Goal: Find specific page/section: Find specific page/section

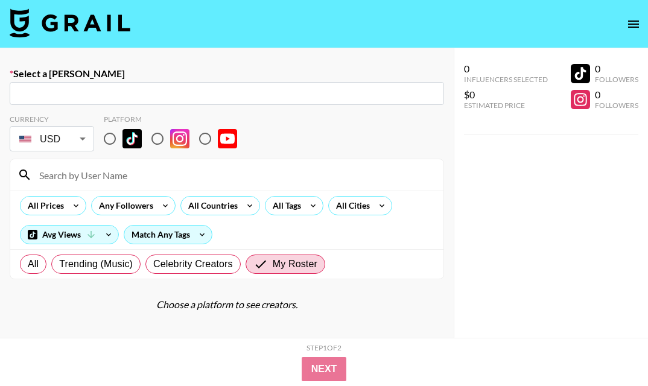
click at [637, 18] on icon "open drawer" at bounding box center [634, 24] width 14 height 14
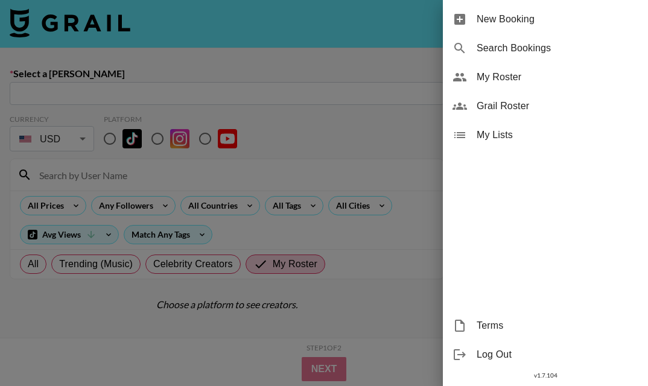
click at [538, 77] on span "My Roster" at bounding box center [558, 77] width 162 height 14
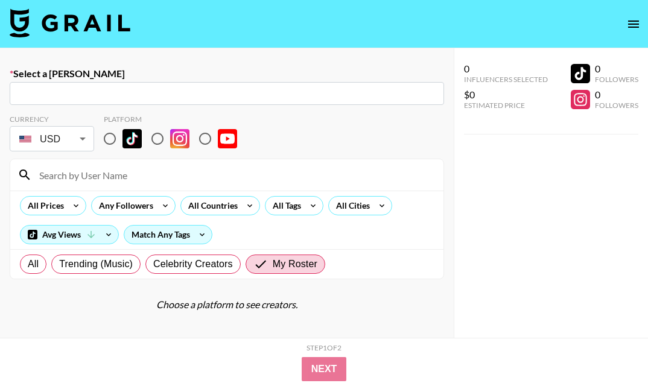
click at [94, 21] on img at bounding box center [70, 22] width 121 height 29
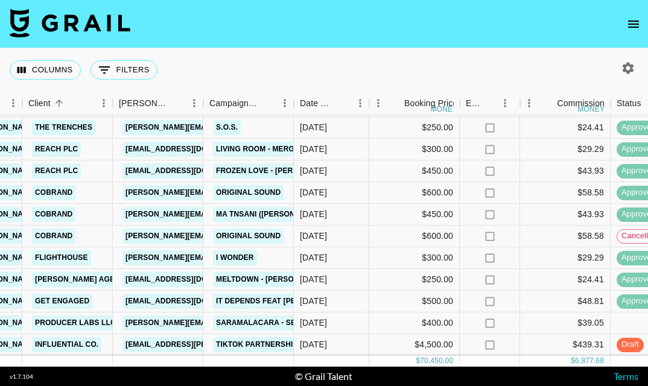
scroll to position [2007, 408]
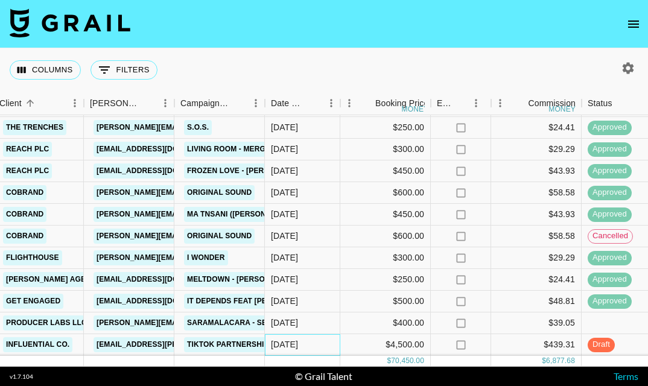
click at [297, 343] on div "9/22/2025" at bounding box center [284, 345] width 27 height 12
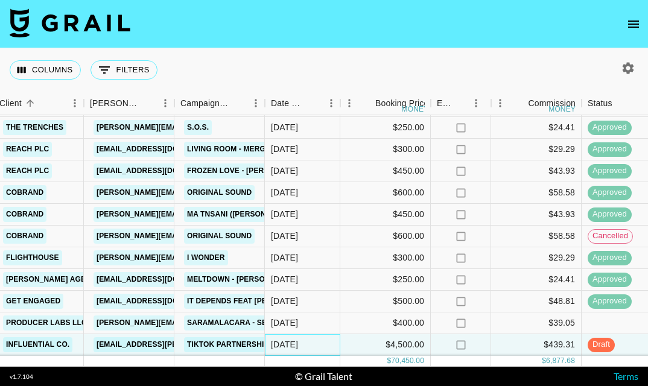
click at [297, 343] on div "9/22/2025" at bounding box center [284, 345] width 27 height 12
click at [298, 343] on div "9/22/2025" at bounding box center [284, 345] width 27 height 12
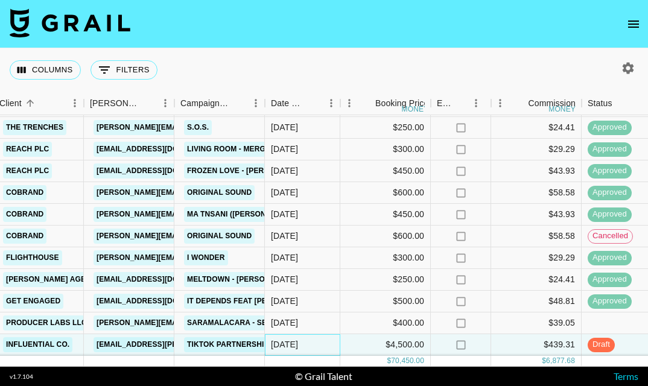
click at [298, 343] on div "9/22/2025" at bounding box center [284, 345] width 27 height 12
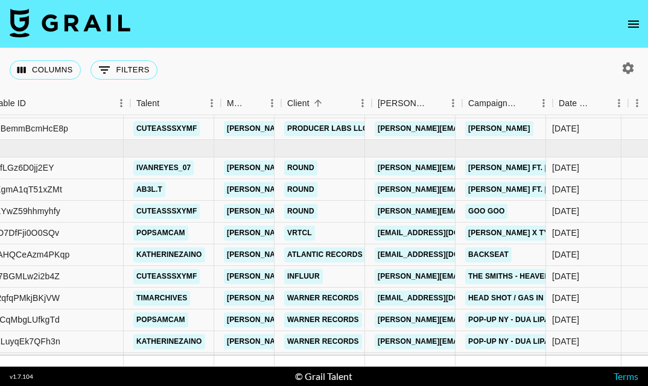
scroll to position [1619, 121]
